Goal: Task Accomplishment & Management: Use online tool/utility

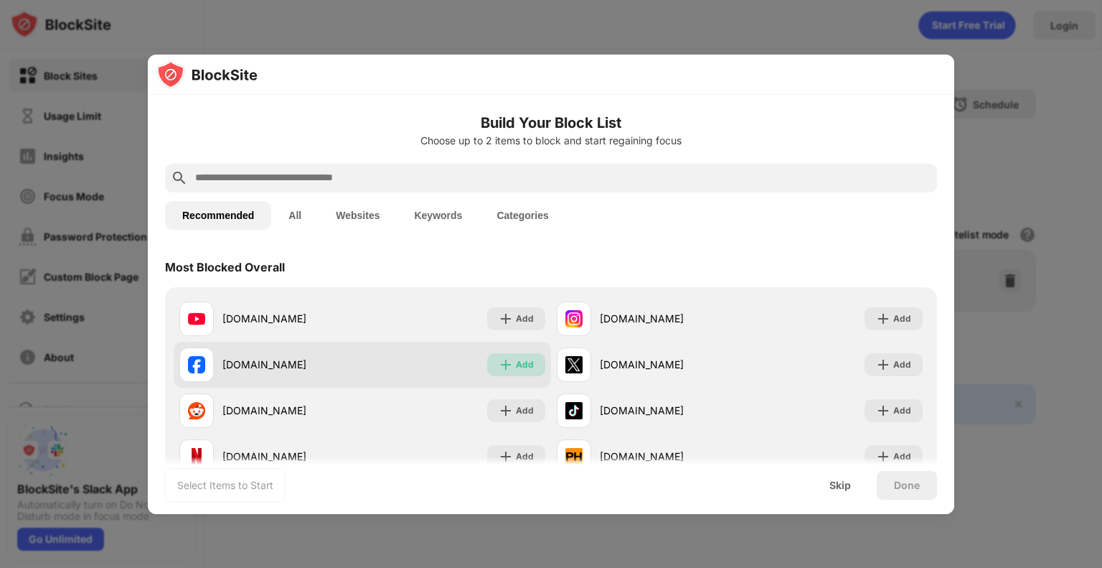
click at [519, 362] on div "Add" at bounding box center [525, 364] width 18 height 14
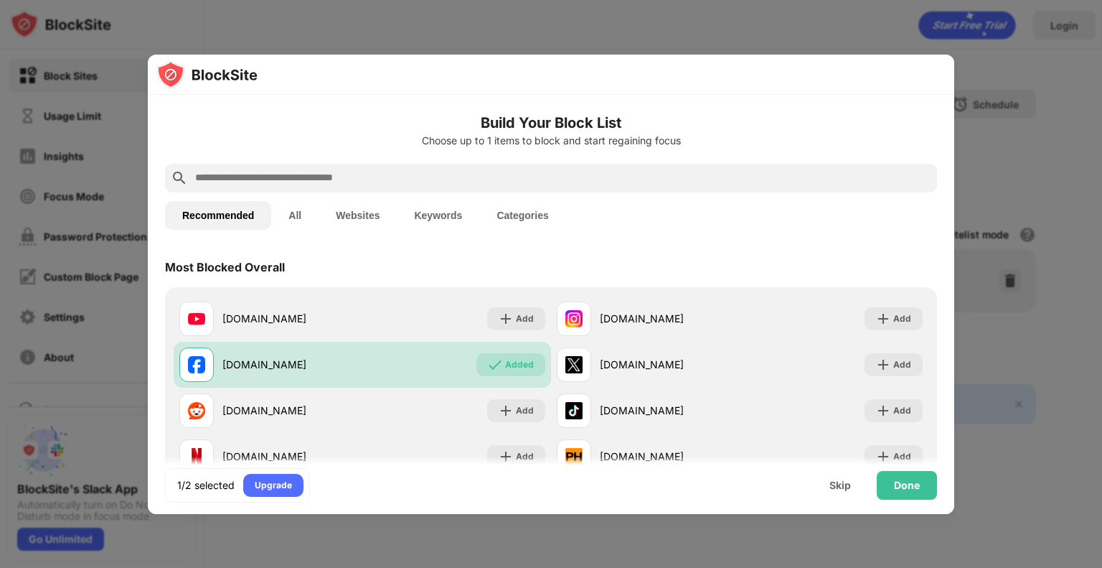
drag, startPoint x: 514, startPoint y: 319, endPoint x: 526, endPoint y: 260, distance: 59.9
click at [526, 260] on div "Most Blocked Overall youtube.com Add instagram.com Add facebook.com Added x.com…" at bounding box center [551, 367] width 772 height 241
click at [446, 217] on button "Keywords" at bounding box center [438, 215] width 83 height 29
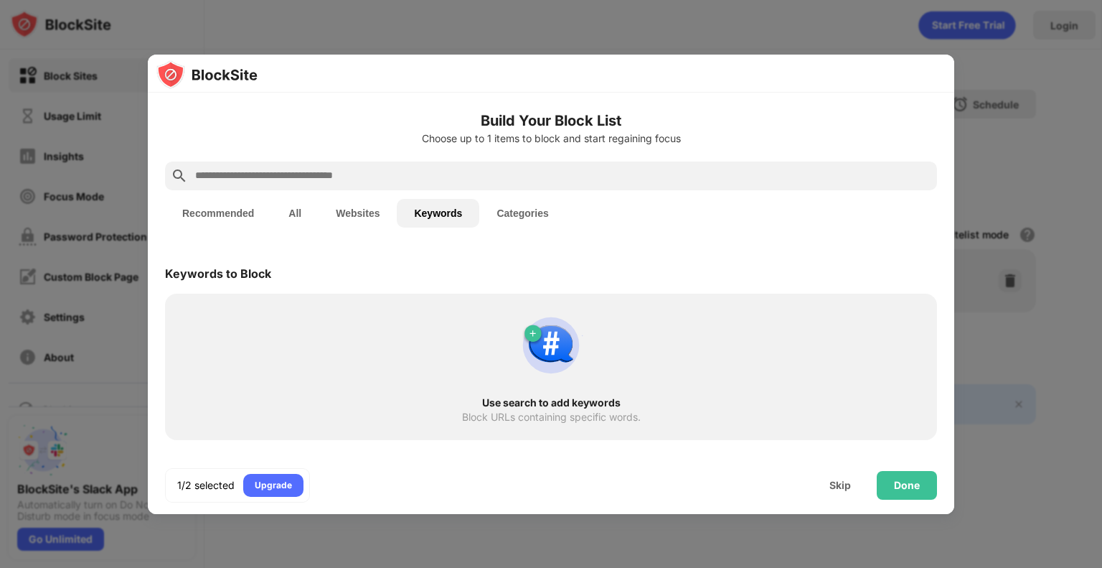
click at [228, 207] on button "Recommended" at bounding box center [218, 213] width 106 height 29
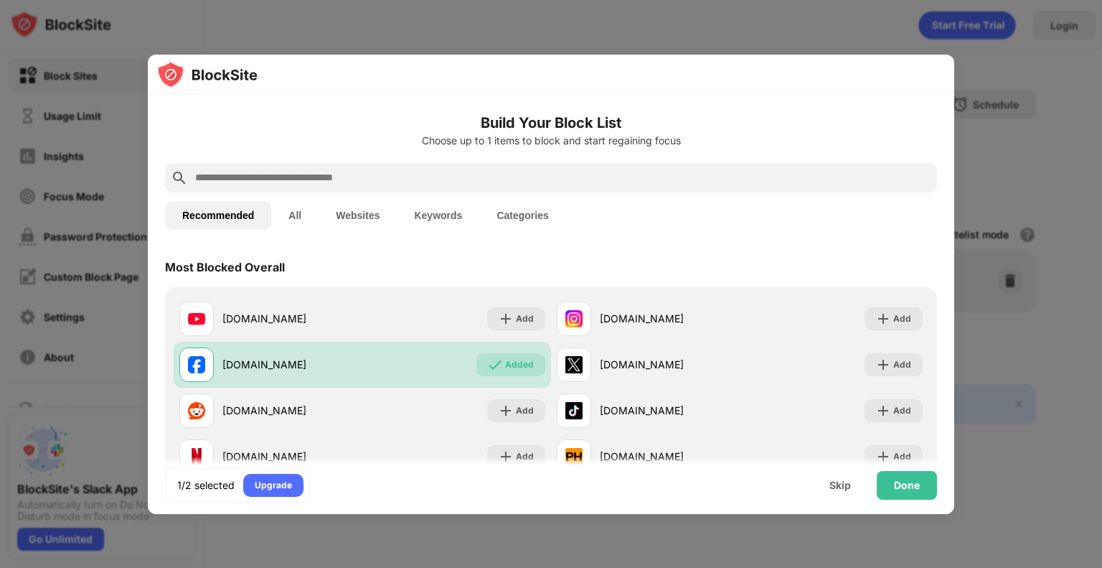
click at [342, 215] on button "Websites" at bounding box center [358, 215] width 78 height 29
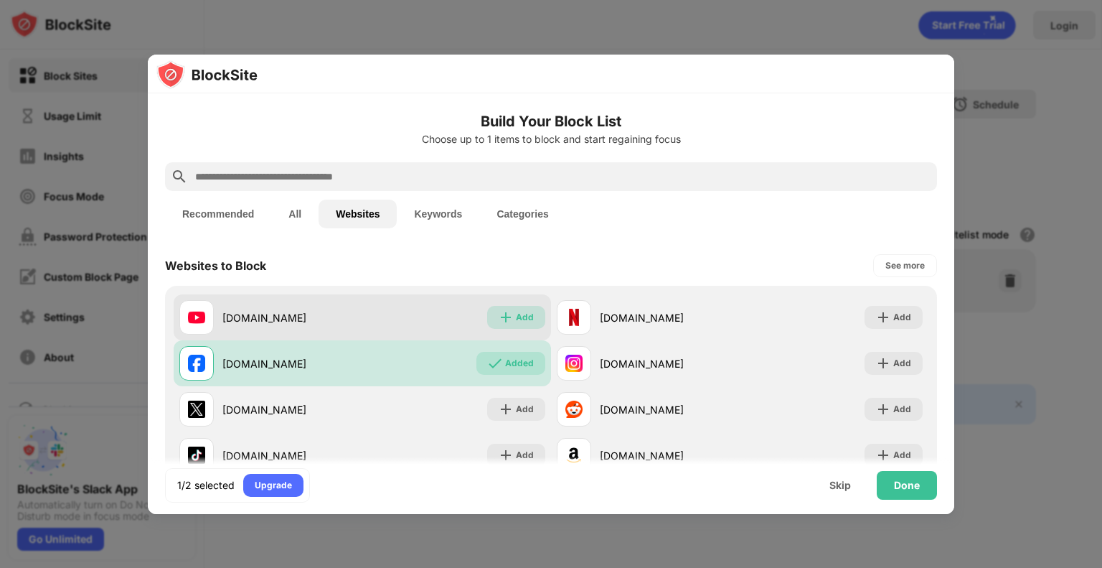
click at [508, 326] on div "Add" at bounding box center [516, 317] width 58 height 23
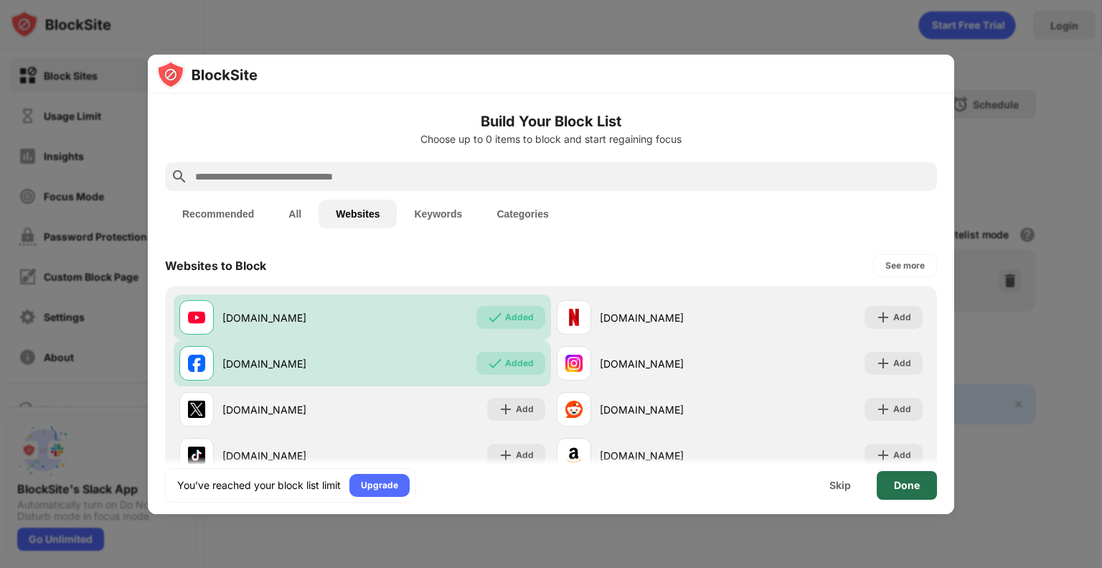
click at [903, 480] on div "Done" at bounding box center [907, 484] width 26 height 11
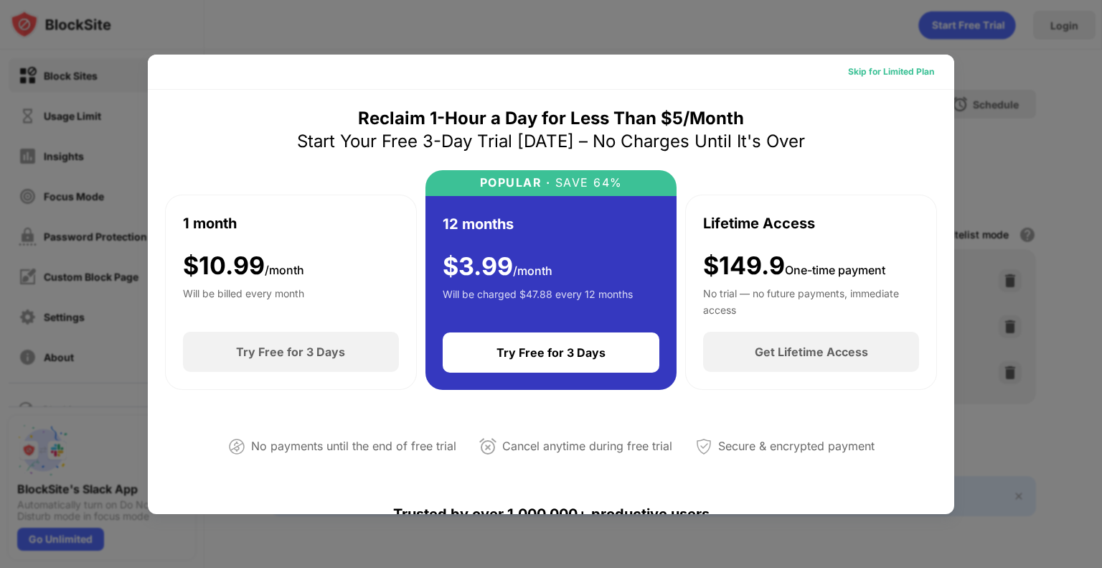
click at [886, 74] on div "Skip for Limited Plan" at bounding box center [891, 72] width 86 height 14
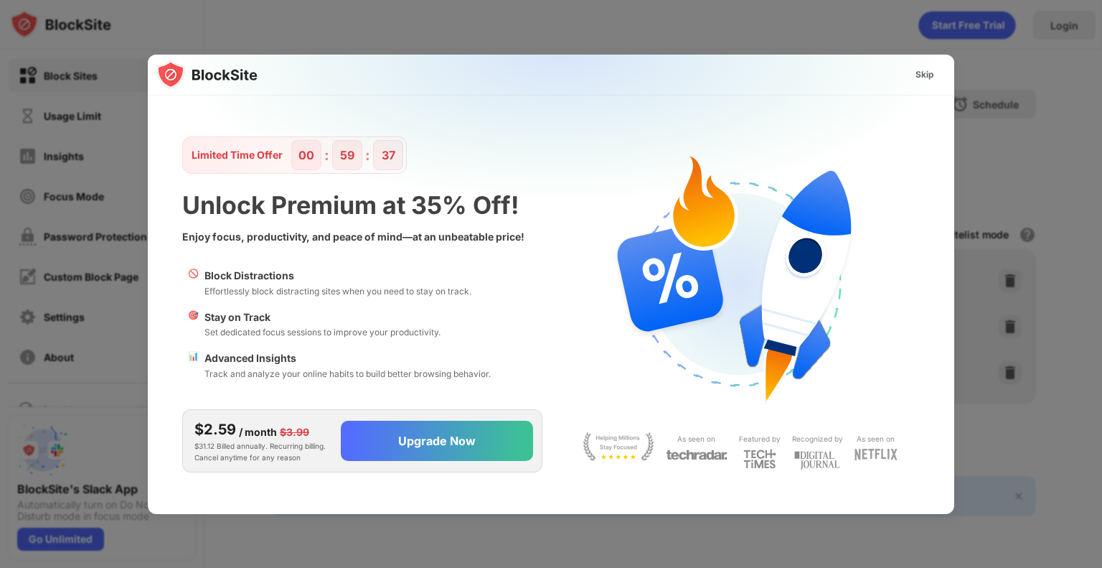
click at [886, 74] on img at bounding box center [559, 197] width 806 height 284
click at [927, 71] on div "Skip" at bounding box center [925, 74] width 19 height 14
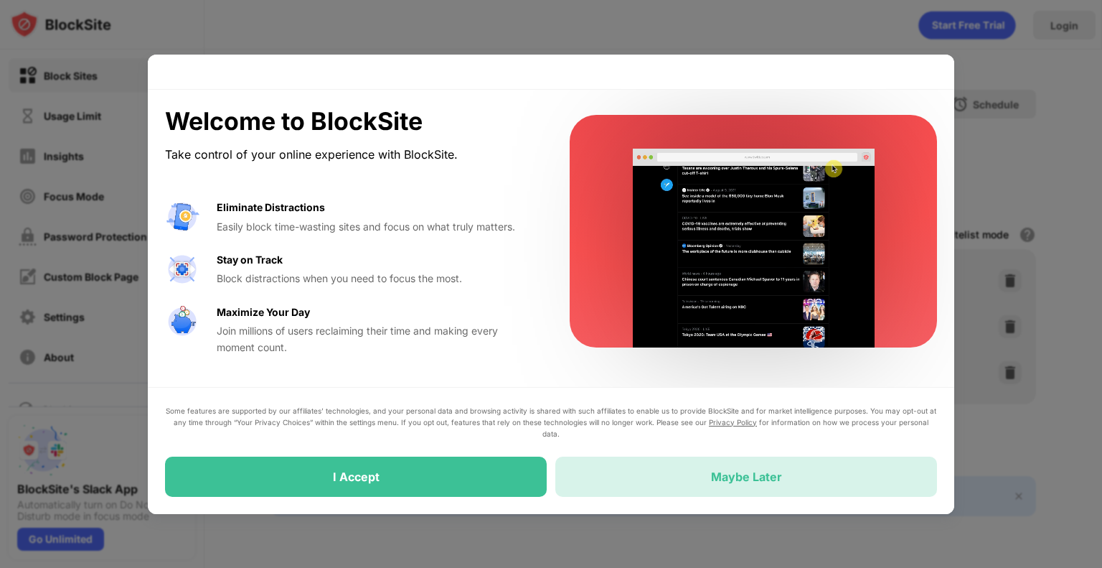
click at [614, 470] on div "Maybe Later" at bounding box center [746, 476] width 382 height 40
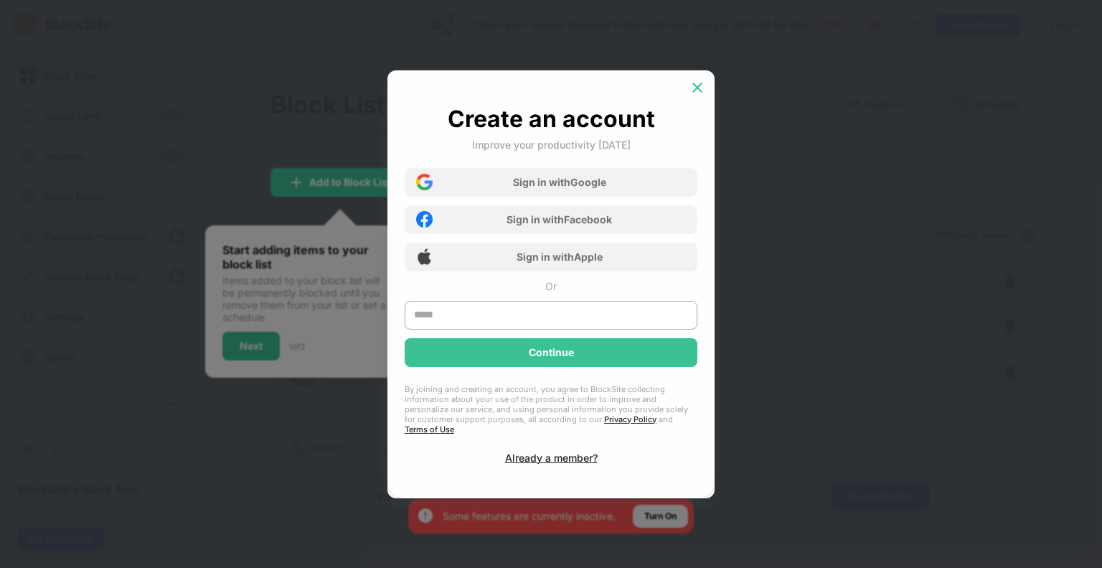
click at [691, 83] on div at bounding box center [697, 87] width 23 height 23
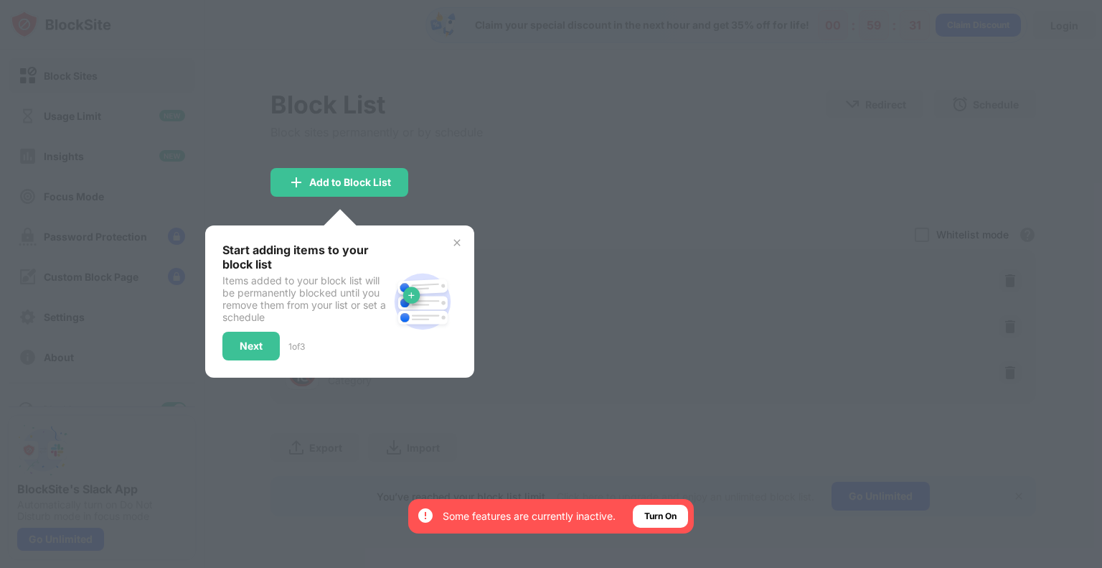
click at [606, 120] on div at bounding box center [551, 284] width 1102 height 568
click at [231, 344] on div "Next" at bounding box center [250, 345] width 57 height 29
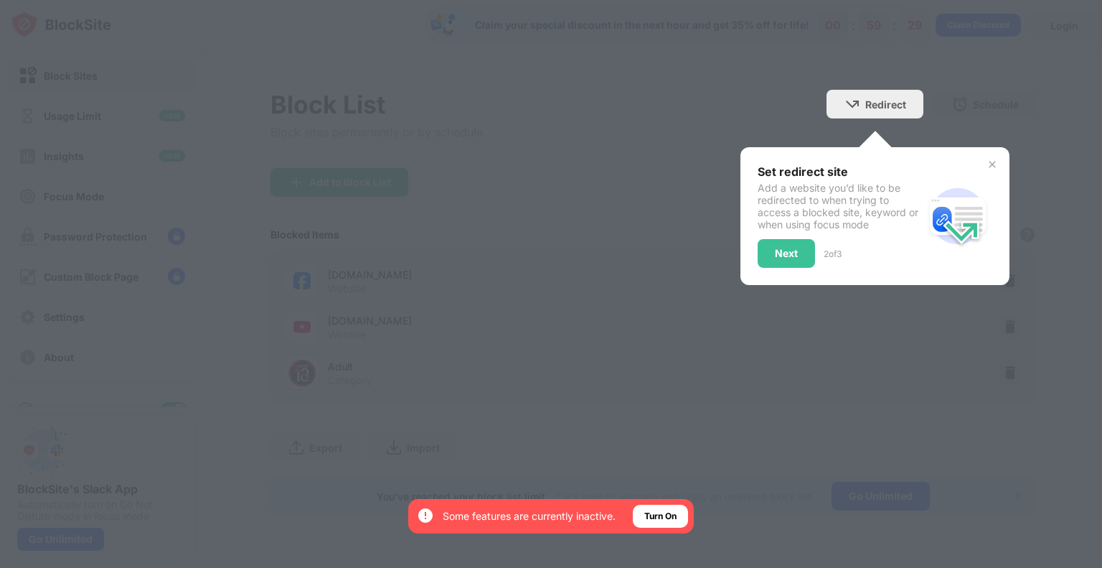
click at [231, 344] on div at bounding box center [551, 284] width 1102 height 568
drag, startPoint x: 231, startPoint y: 344, endPoint x: 788, endPoint y: 274, distance: 561.1
click at [788, 274] on div "Block List Block sites permanently or by schedule Redirect Choose a site to be …" at bounding box center [654, 303] width 766 height 426
click at [801, 255] on div "Next" at bounding box center [786, 253] width 57 height 29
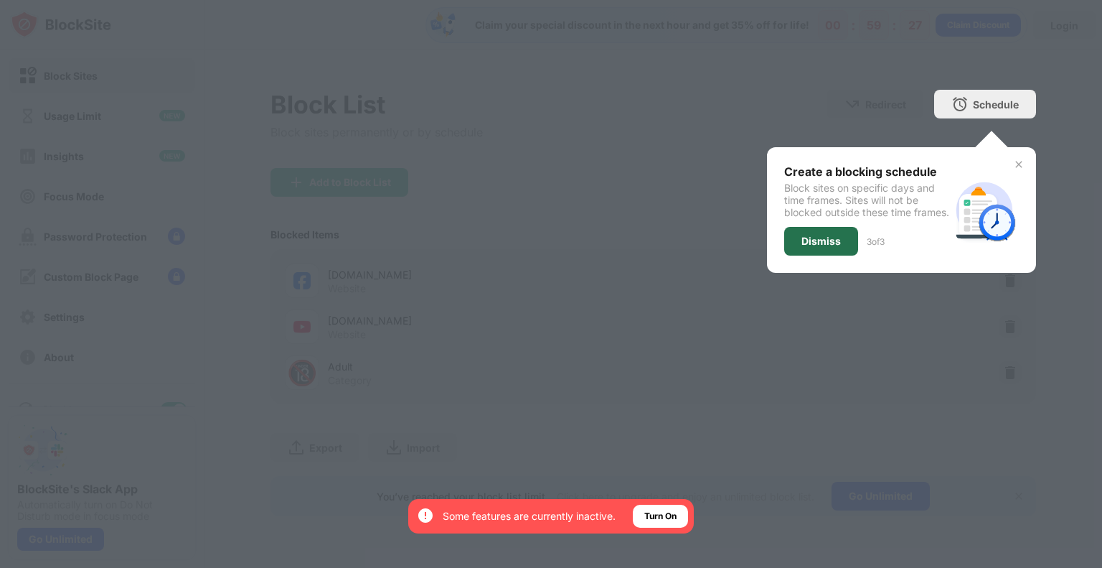
click at [801, 247] on div "Dismiss" at bounding box center [820, 240] width 39 height 11
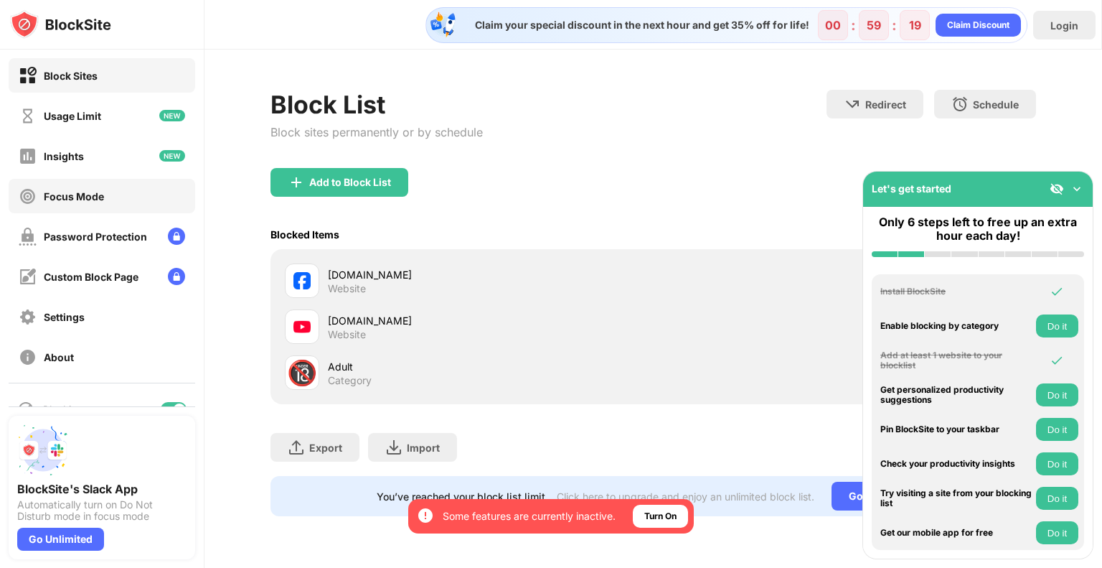
click at [47, 202] on div "Focus Mode" at bounding box center [61, 196] width 85 height 18
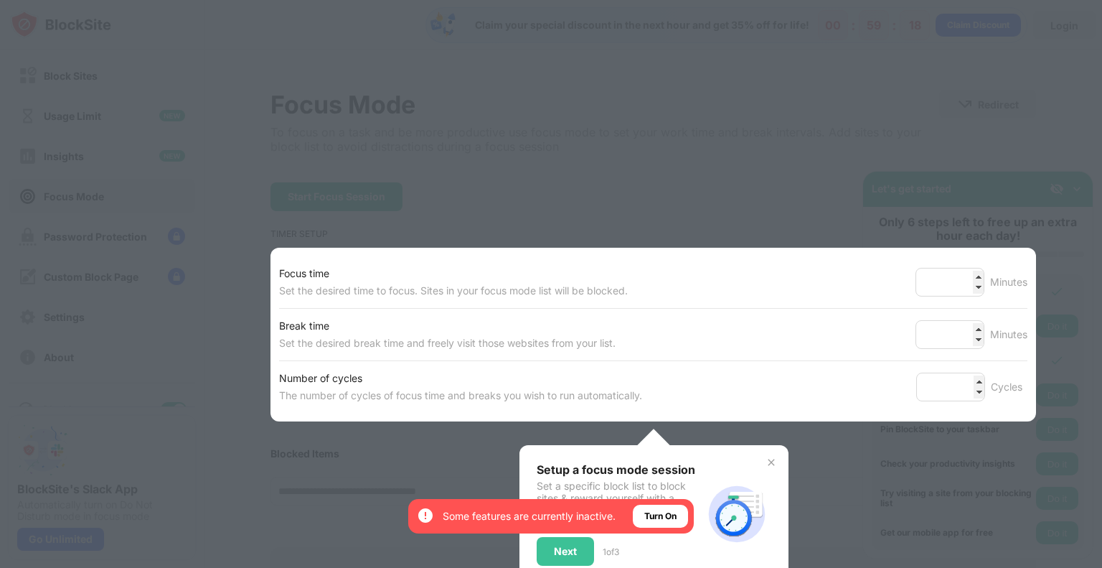
click at [376, 197] on div at bounding box center [551, 284] width 1102 height 568
click at [905, 256] on div "Focus time Set the desired time to focus. Sites in your focus mode list will be…" at bounding box center [653, 282] width 748 height 52
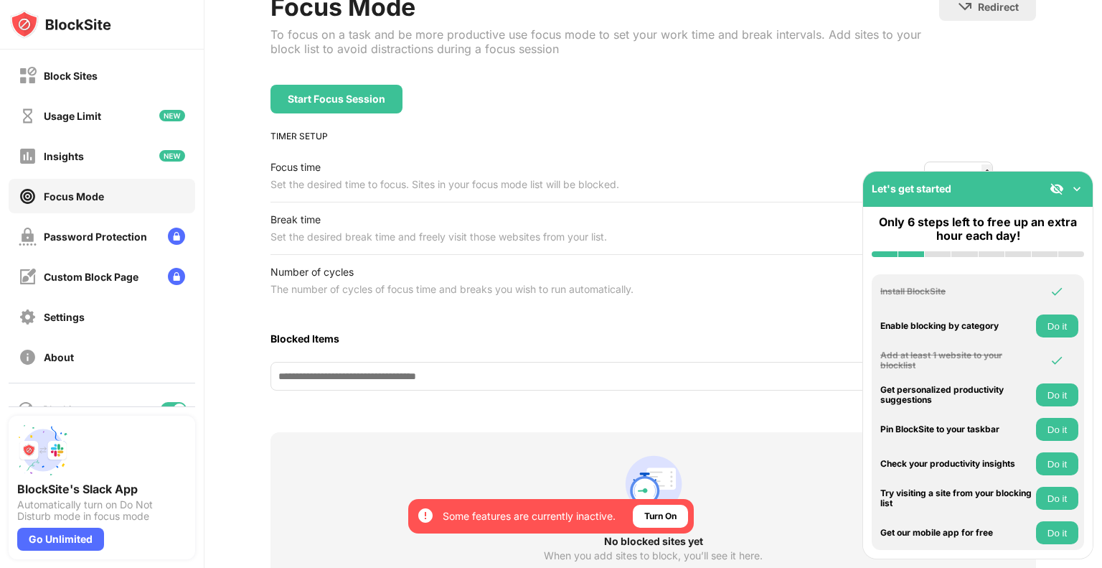
scroll to position [108, 0]
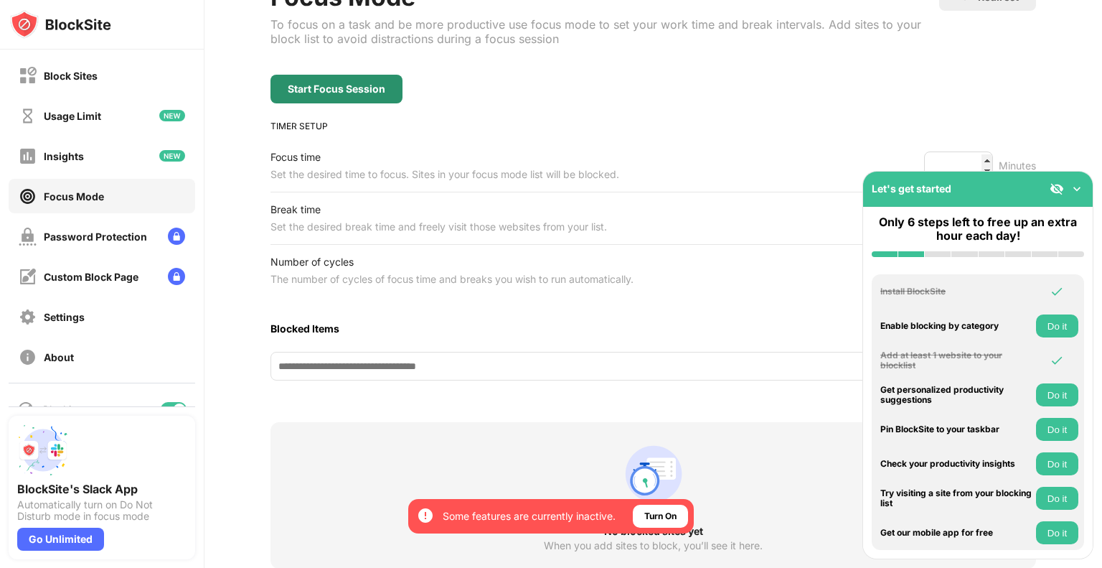
click at [356, 84] on div "Start Focus Session" at bounding box center [337, 88] width 98 height 11
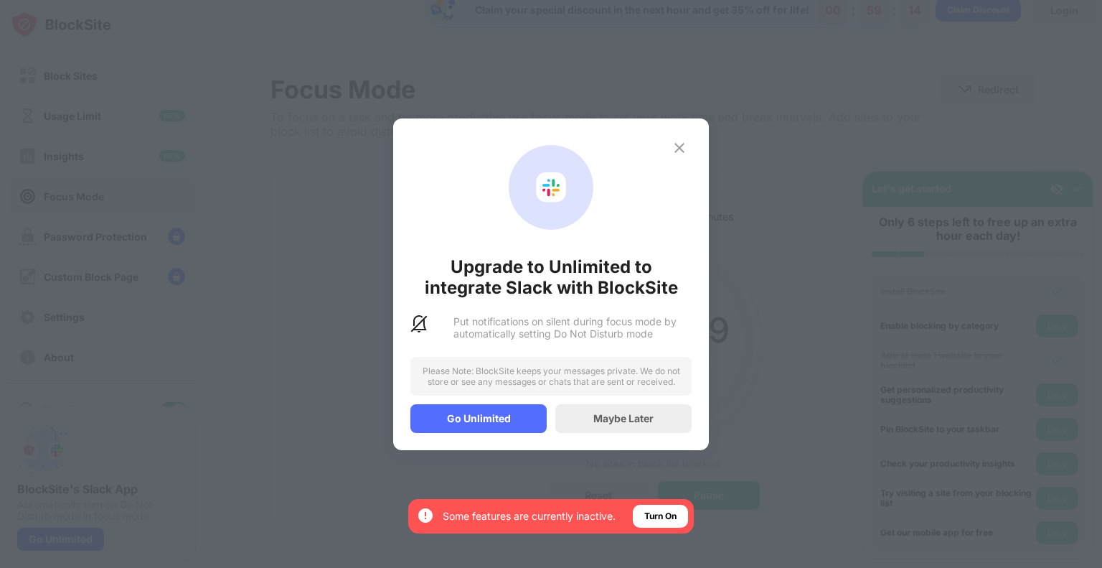
scroll to position [24, 0]
click at [675, 149] on img at bounding box center [679, 147] width 17 height 17
